Goal: Check status: Check status

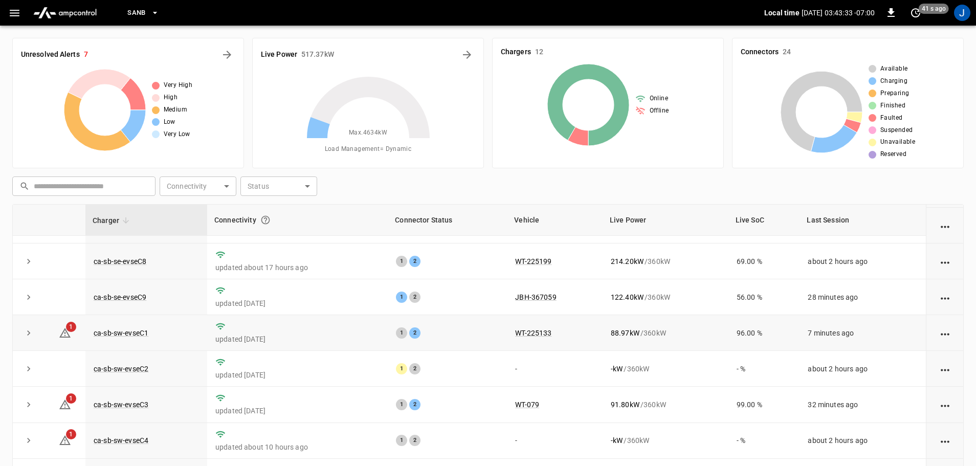
scroll to position [142, 0]
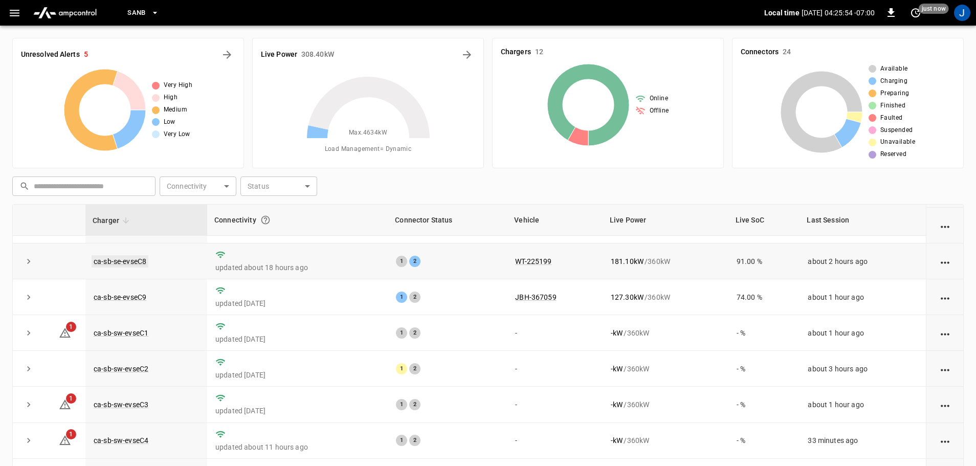
click at [125, 257] on link "ca-sb-se-evseC8" at bounding box center [120, 261] width 57 height 12
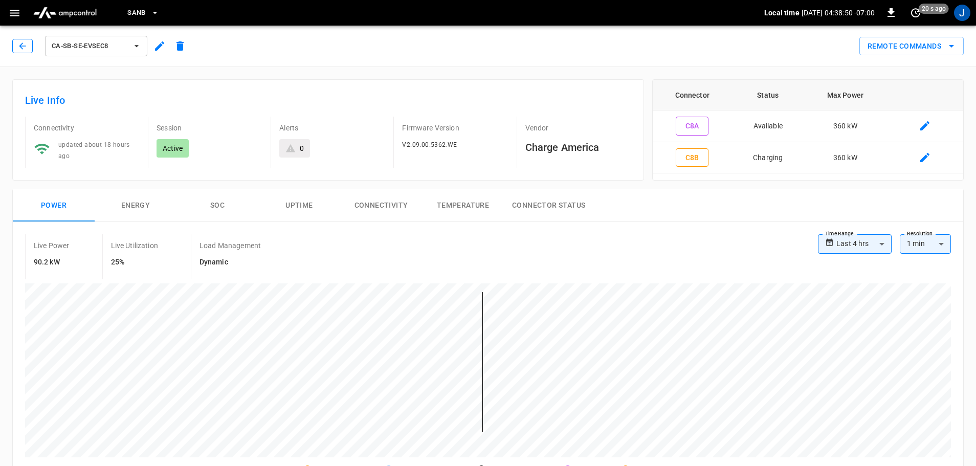
click at [27, 39] on button "button" at bounding box center [22, 46] width 20 height 14
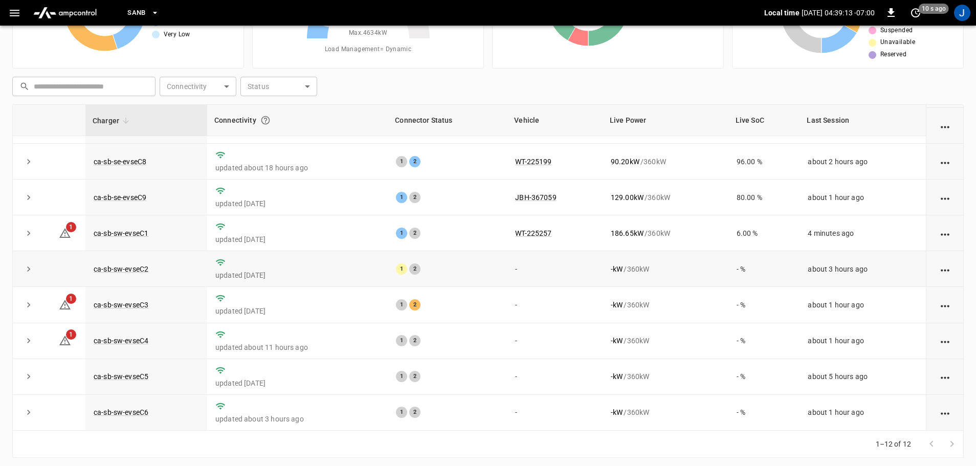
scroll to position [104, 0]
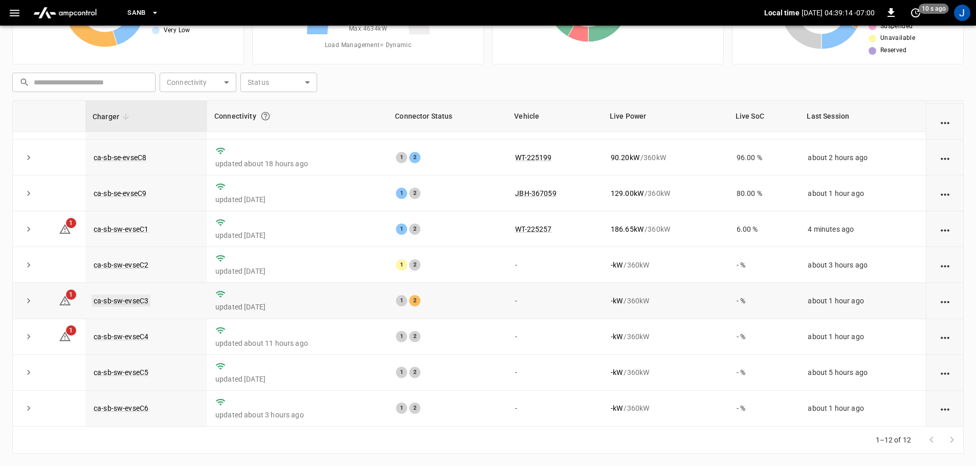
click at [123, 296] on link "ca-sb-sw-evseC3" at bounding box center [121, 301] width 59 height 12
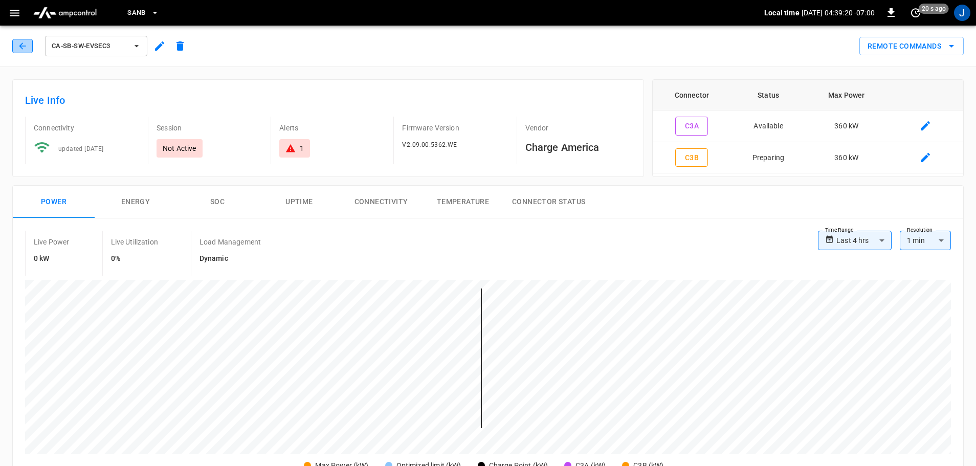
click at [19, 45] on icon "button" at bounding box center [22, 46] width 10 height 10
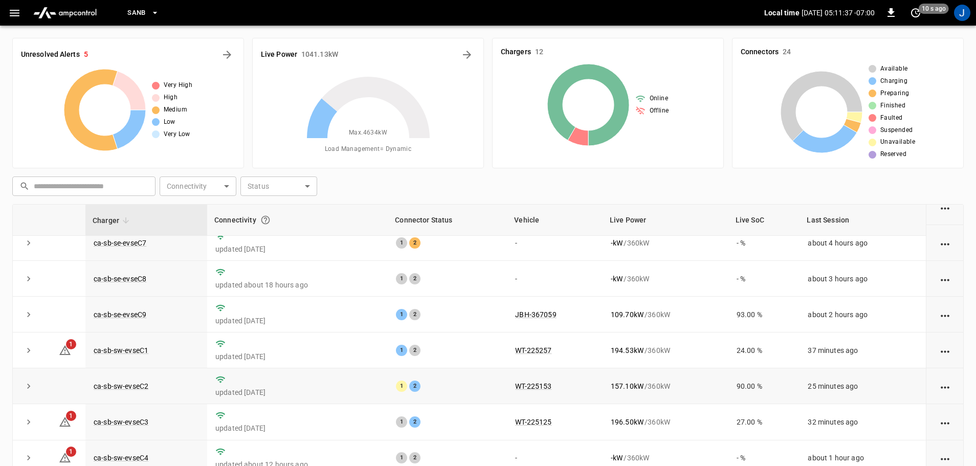
scroll to position [142, 0]
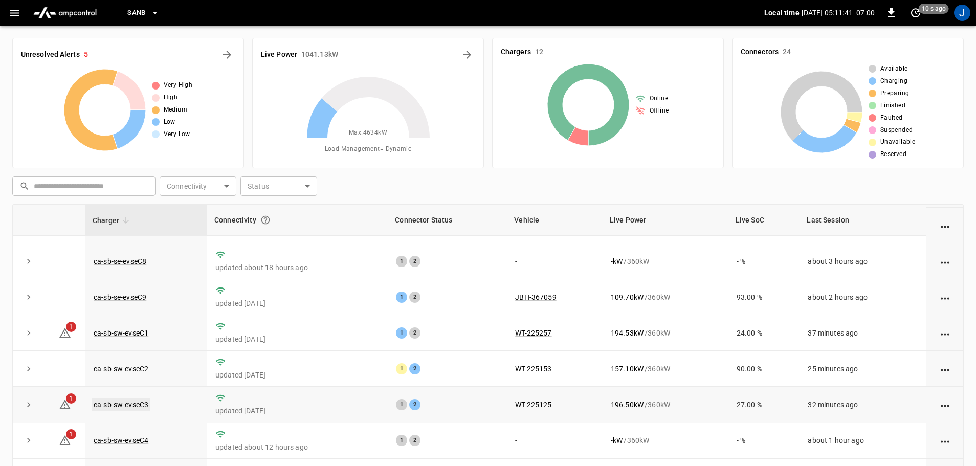
click at [122, 402] on link "ca-sb-sw-evseC3" at bounding box center [121, 405] width 59 height 12
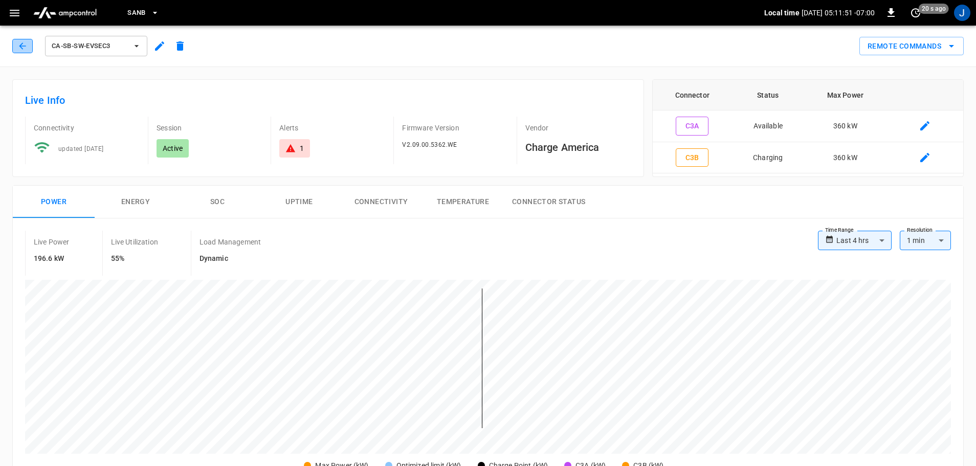
click at [21, 46] on icon "button" at bounding box center [22, 46] width 10 height 10
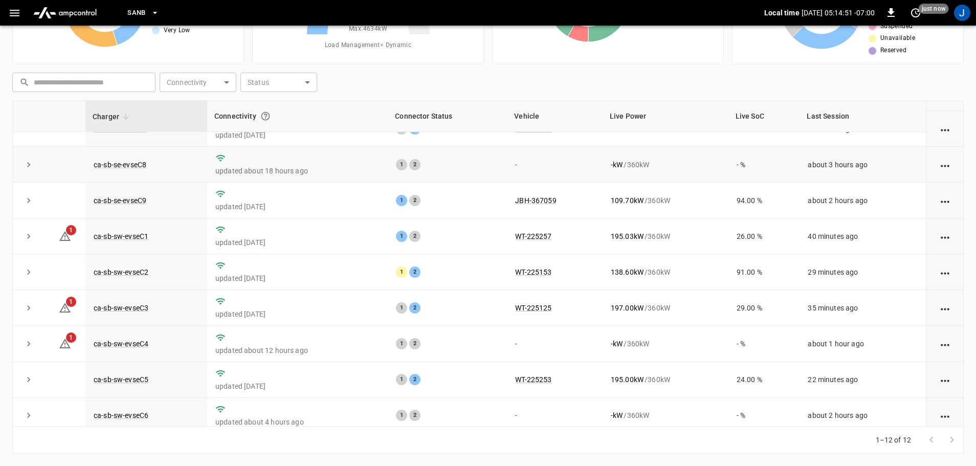
scroll to position [142, 0]
